Goal: Task Accomplishment & Management: Manage account settings

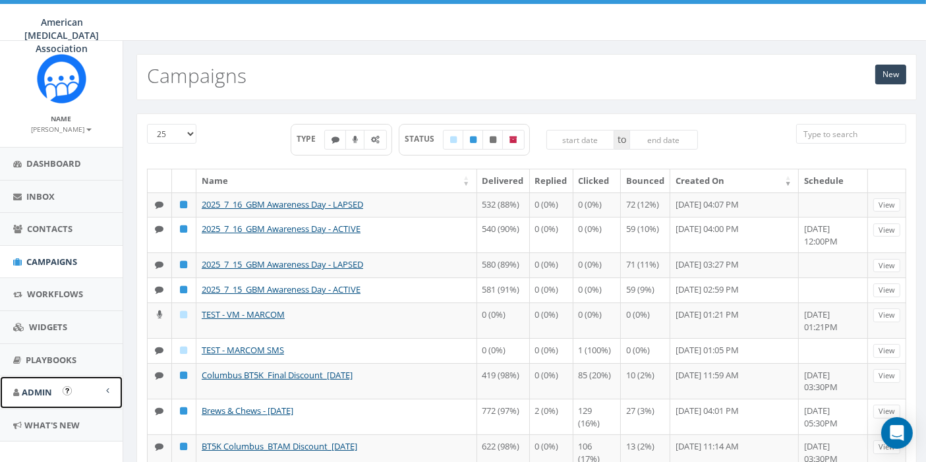
click at [34, 390] on span "Admin" at bounding box center [37, 392] width 30 height 12
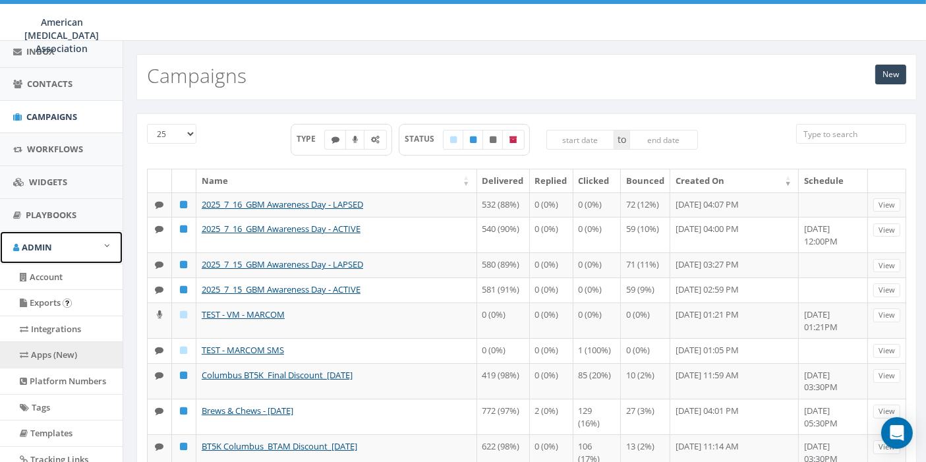
scroll to position [146, 0]
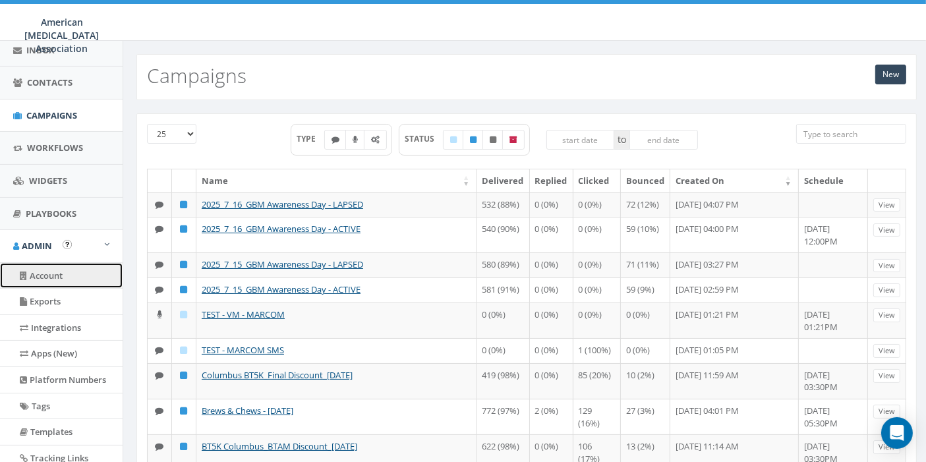
click at [57, 273] on link "Account" at bounding box center [61, 276] width 123 height 26
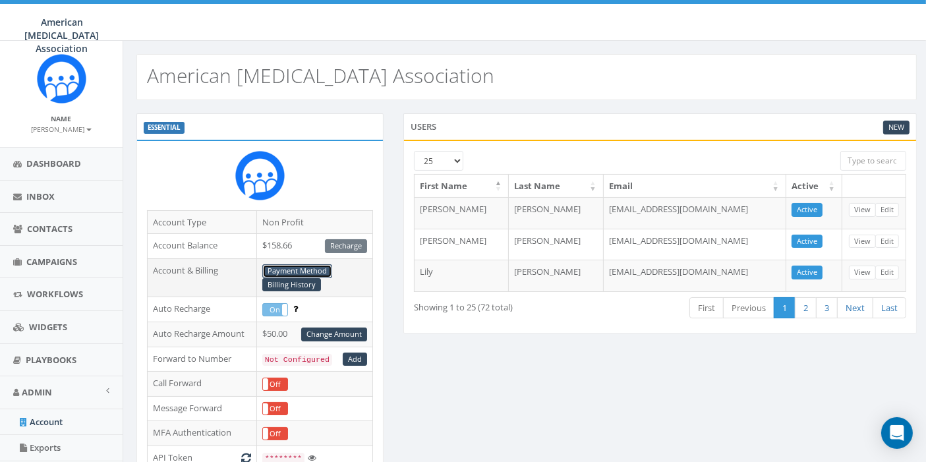
click at [286, 270] on link "Payment Method" at bounding box center [297, 271] width 70 height 14
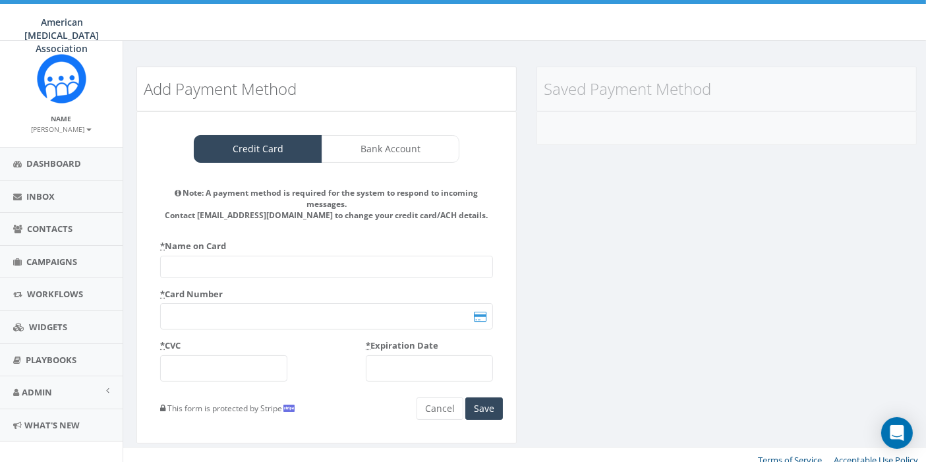
click at [212, 260] on input "text" at bounding box center [326, 267] width 333 height 22
click at [255, 262] on input "text" at bounding box center [326, 267] width 333 height 22
type input "[PERSON_NAME]"
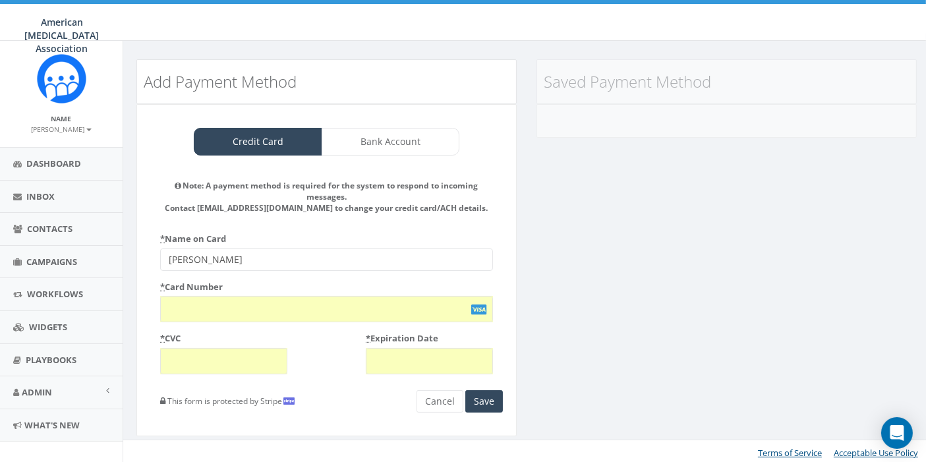
scroll to position [9, 0]
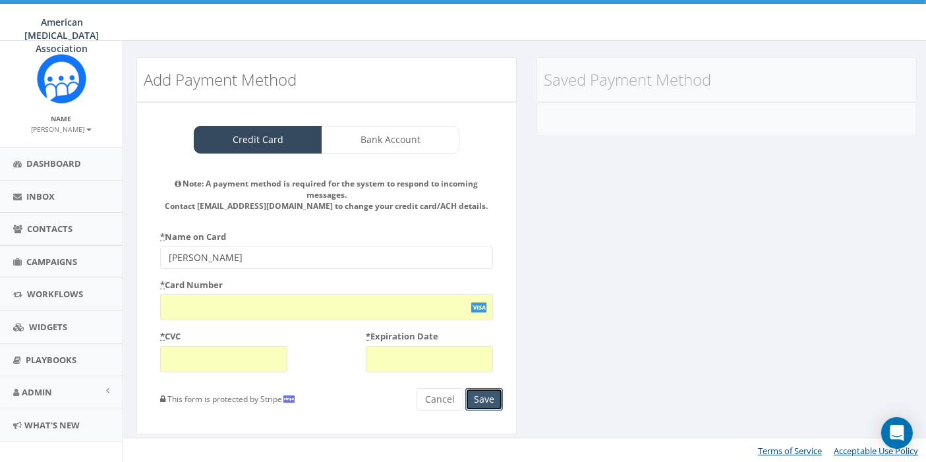
click at [483, 397] on button "Save" at bounding box center [485, 399] width 38 height 22
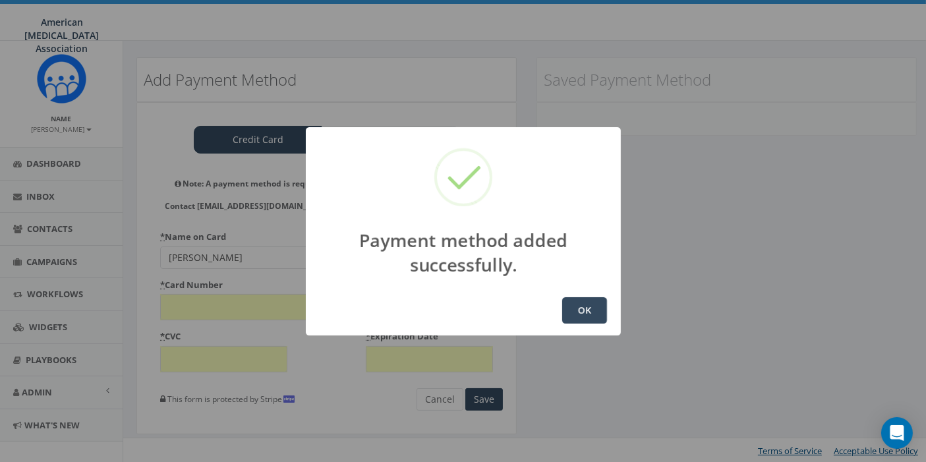
click at [587, 310] on button "OK" at bounding box center [584, 310] width 45 height 26
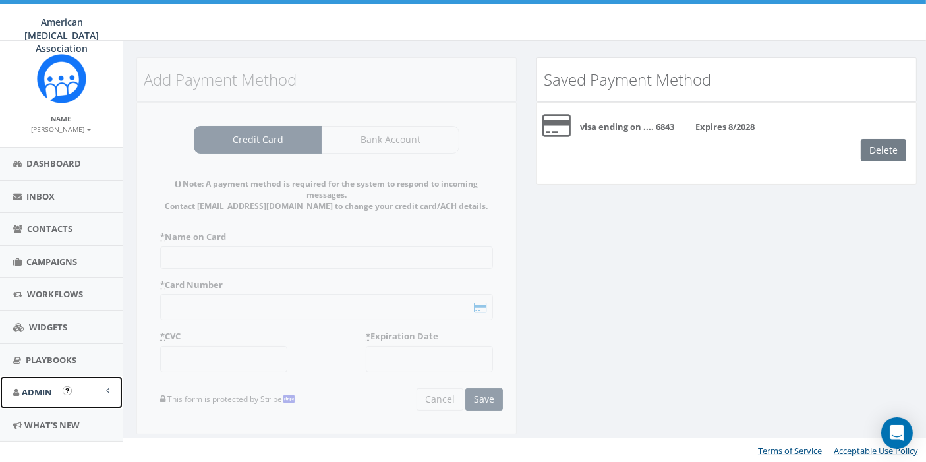
click at [38, 389] on span "Admin" at bounding box center [37, 392] width 30 height 12
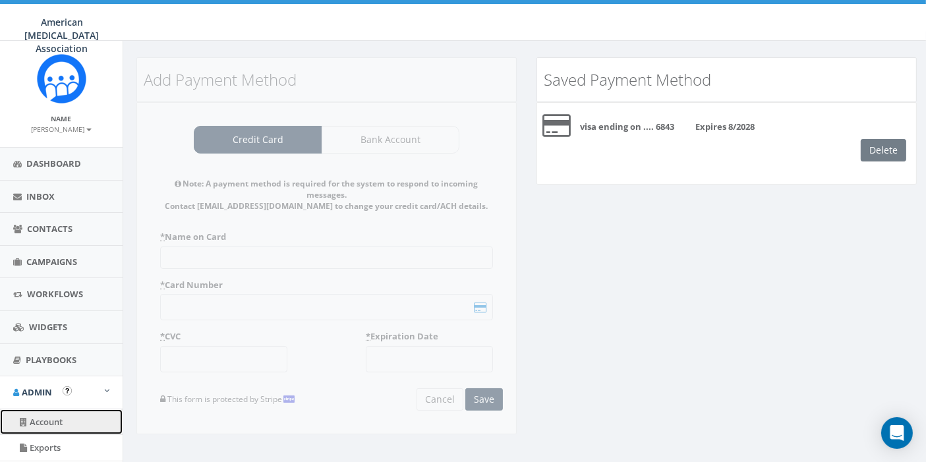
click at [51, 413] on link "Account" at bounding box center [61, 422] width 123 height 26
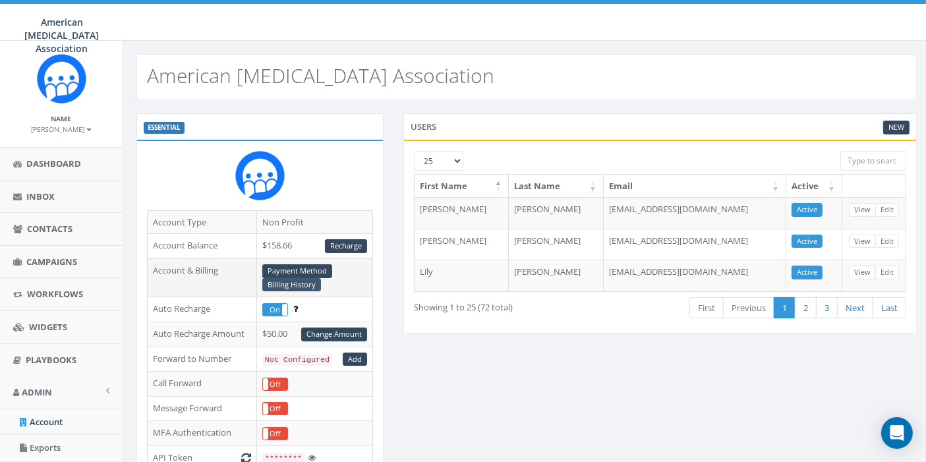
scroll to position [73, 0]
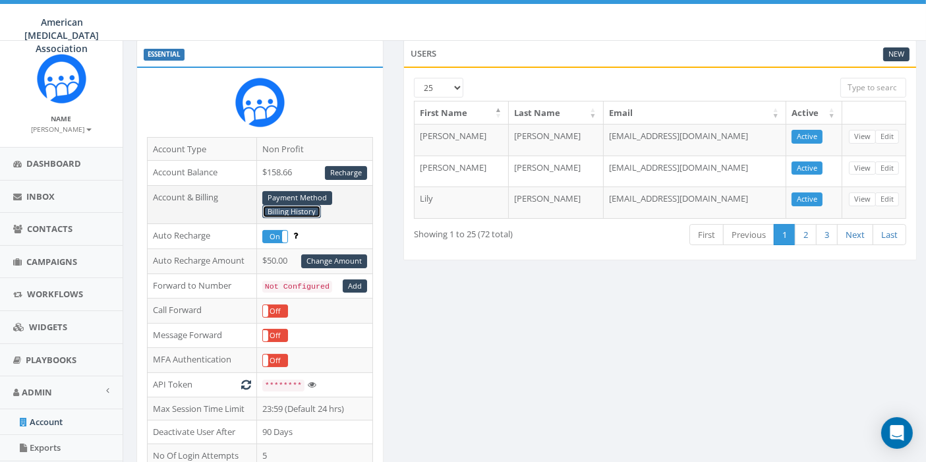
click at [285, 211] on link "Billing History" at bounding box center [291, 212] width 59 height 14
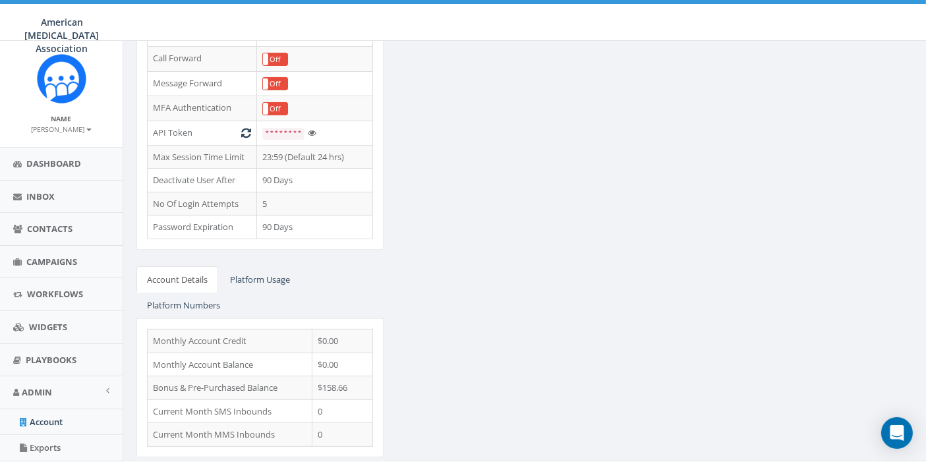
scroll to position [343, 0]
